Goal: Task Accomplishment & Management: Complete application form

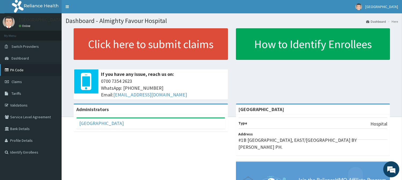
click at [17, 71] on link "PA Code" at bounding box center [31, 70] width 62 height 12
click at [26, 83] on link "Claims" at bounding box center [31, 82] width 62 height 12
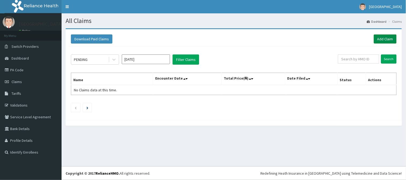
click at [387, 36] on link "Add Claim" at bounding box center [385, 39] width 23 height 9
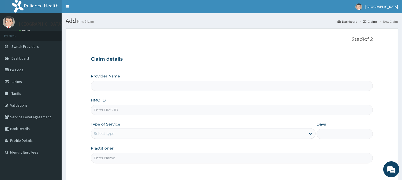
click at [113, 111] on input "HMO ID" at bounding box center [232, 110] width 282 height 10
type input "[GEOGRAPHIC_DATA]"
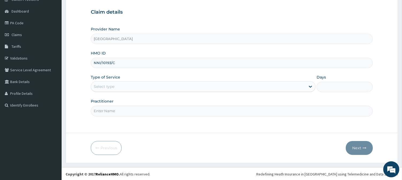
scroll to position [48, 0]
type input "NNI/10193/C"
click at [112, 84] on div "Select type" at bounding box center [104, 86] width 21 height 5
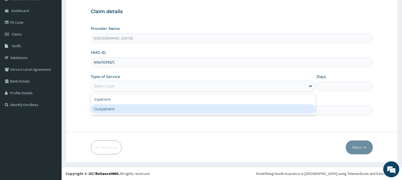
click at [111, 108] on div "Outpatient" at bounding box center [203, 109] width 225 height 10
type input "1"
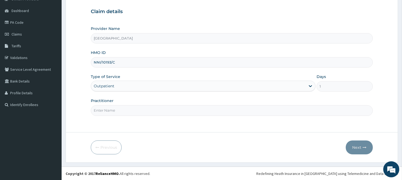
click at [114, 109] on input "Practitioner" at bounding box center [232, 110] width 282 height 10
type input "DR. KILANI"
click at [359, 149] on button "Next" at bounding box center [359, 148] width 27 height 14
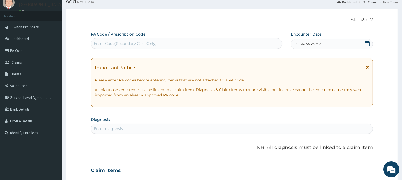
scroll to position [30, 0]
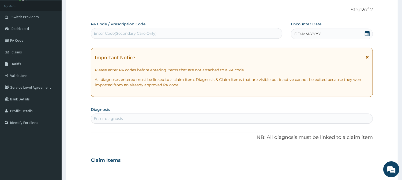
click at [308, 35] on span "DD-MM-YYYY" at bounding box center [307, 33] width 27 height 5
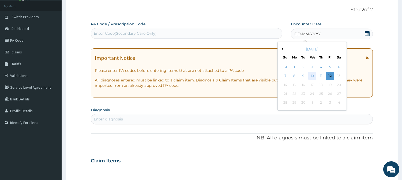
click at [313, 77] on div "10" at bounding box center [312, 76] width 8 height 8
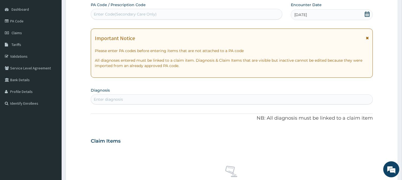
scroll to position [59, 0]
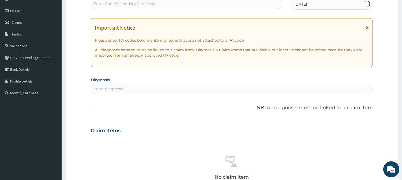
click at [117, 86] on div "Enter diagnosis" at bounding box center [108, 88] width 29 height 5
type input "MALARIA"
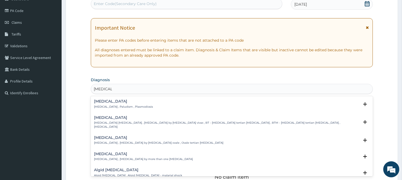
click at [105, 104] on div "Malaria Malaria , Paludism , Plasmodiosis" at bounding box center [123, 104] width 59 height 9
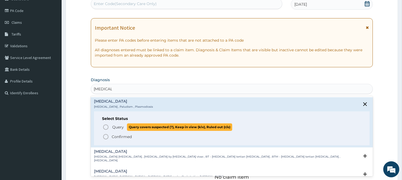
click at [110, 127] on span "Query Query covers suspected (?), Keep in view (kiv), Ruled out (r/o)" at bounding box center [232, 127] width 259 height 7
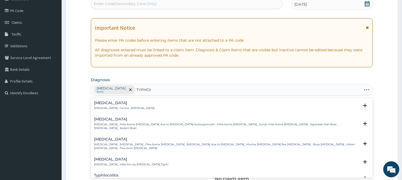
type input "TYPHOID"
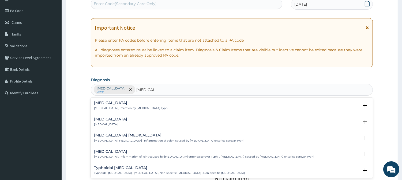
click at [111, 105] on h4 "Typhoid fever" at bounding box center [131, 103] width 74 height 4
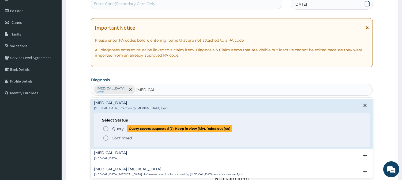
click at [108, 129] on icon "status option query" at bounding box center [106, 129] width 6 height 6
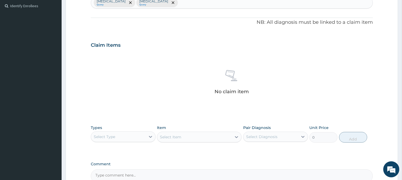
scroll to position [149, 0]
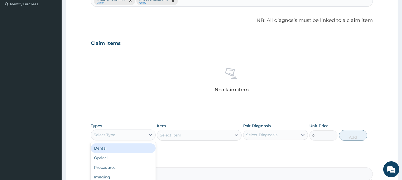
click at [122, 137] on div "Select Type" at bounding box center [118, 135] width 55 height 9
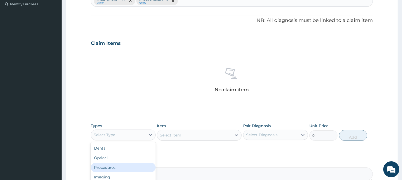
click at [132, 166] on div "Procedures" at bounding box center [123, 168] width 65 height 10
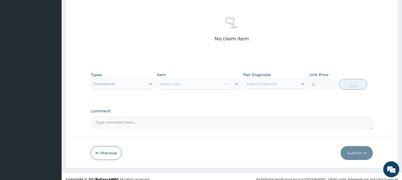
scroll to position [205, 0]
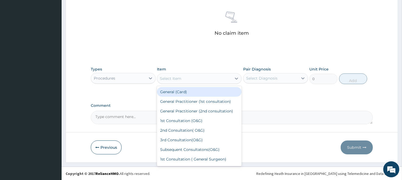
click at [194, 80] on div "Select Item" at bounding box center [194, 78] width 74 height 9
click at [192, 95] on div "General (Card)" at bounding box center [199, 92] width 85 height 10
type input "1000"
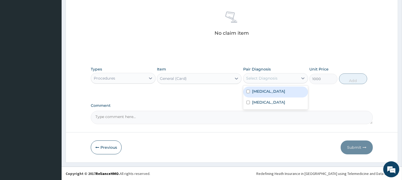
click at [264, 81] on div "Select Diagnosis" at bounding box center [261, 78] width 31 height 5
click at [258, 92] on label "Malaria" at bounding box center [268, 91] width 33 height 5
checkbox input "true"
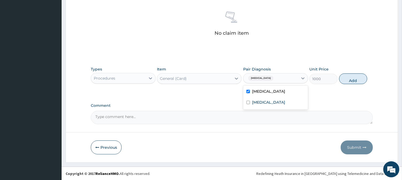
click at [282, 82] on div "Malaria" at bounding box center [270, 78] width 55 height 9
click at [276, 78] on div "Malaria" at bounding box center [270, 78] width 55 height 9
click at [263, 103] on label "Typhoid fever" at bounding box center [268, 102] width 33 height 5
checkbox input "true"
click at [348, 78] on button "Add" at bounding box center [353, 79] width 28 height 11
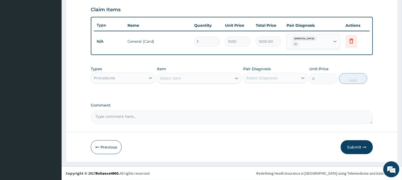
scroll to position [180, 0]
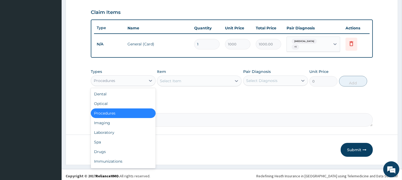
click at [124, 78] on div "Procedures" at bounding box center [118, 81] width 55 height 9
click at [123, 109] on div "Procedures" at bounding box center [123, 114] width 65 height 10
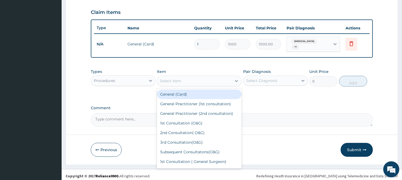
click at [191, 79] on div "Select Item" at bounding box center [194, 81] width 74 height 9
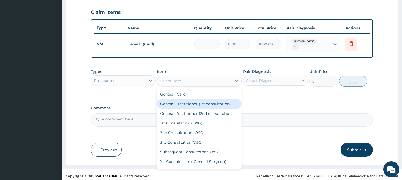
click at [193, 102] on div "General Practitioner (1st consultation)" at bounding box center [199, 104] width 85 height 10
type input "2000"
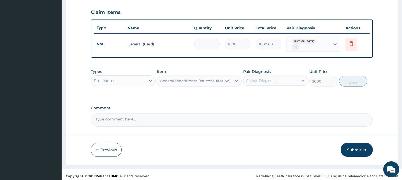
click at [261, 77] on div "Select Diagnosis" at bounding box center [270, 81] width 55 height 9
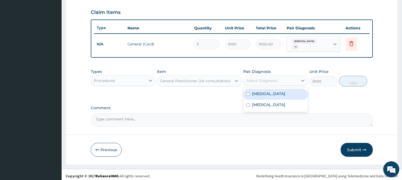
click at [259, 95] on div "Malaria" at bounding box center [275, 94] width 65 height 11
checkbox input "true"
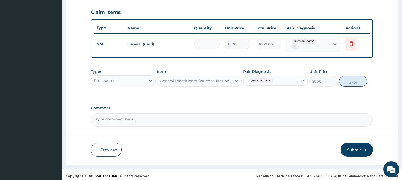
click at [281, 78] on div "Malaria" at bounding box center [270, 80] width 55 height 9
click at [282, 76] on div "Malaria" at bounding box center [270, 80] width 55 height 9
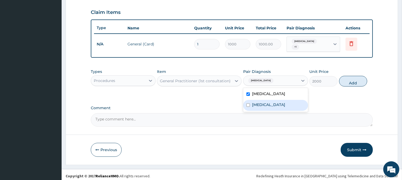
click at [274, 102] on label "Typhoid fever" at bounding box center [268, 104] width 33 height 5
checkbox input "true"
click at [352, 80] on button "Add" at bounding box center [353, 81] width 28 height 11
type input "0"
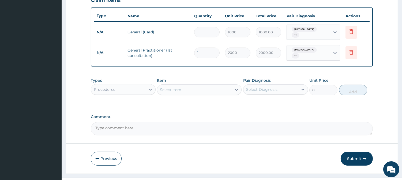
scroll to position [198, 0]
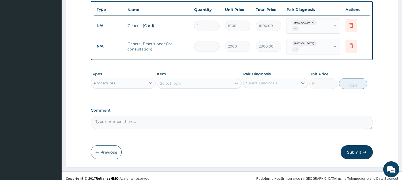
click at [351, 146] on button "Submit" at bounding box center [357, 153] width 32 height 14
